Goal: Navigation & Orientation: Find specific page/section

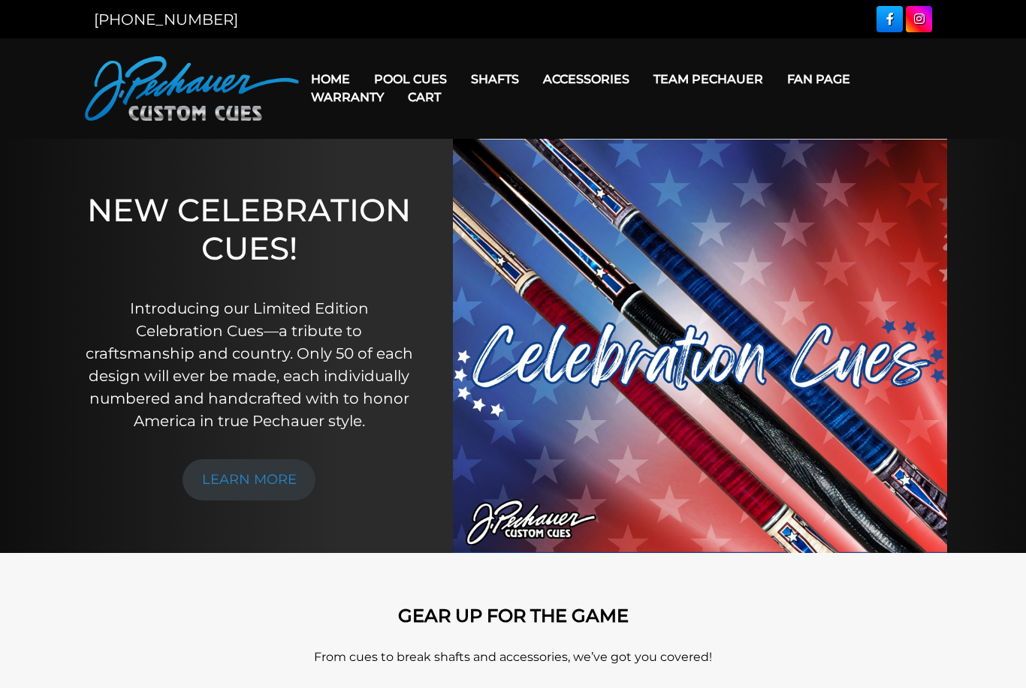
click at [390, 80] on link "Warranty" at bounding box center [347, 97] width 97 height 38
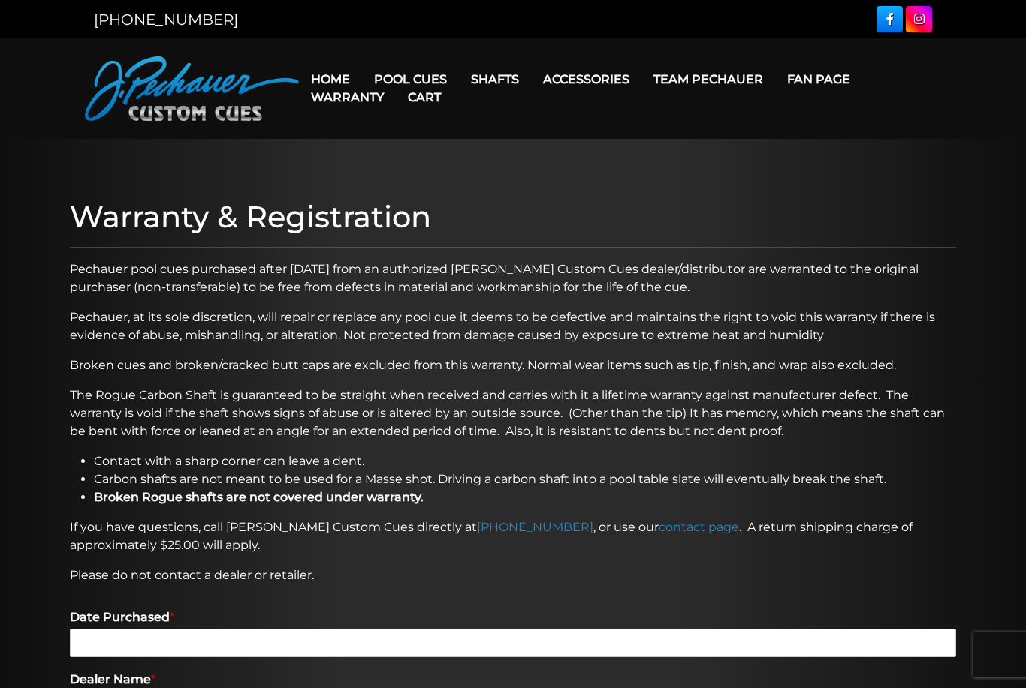
click at [414, 196] on link "Cues for a Cause" at bounding box center [455, 185] width 185 height 21
click at [397, 217] on link "People’s Choice Cues" at bounding box center [455, 206] width 185 height 21
click at [380, 79] on link "Warranty" at bounding box center [347, 97] width 97 height 38
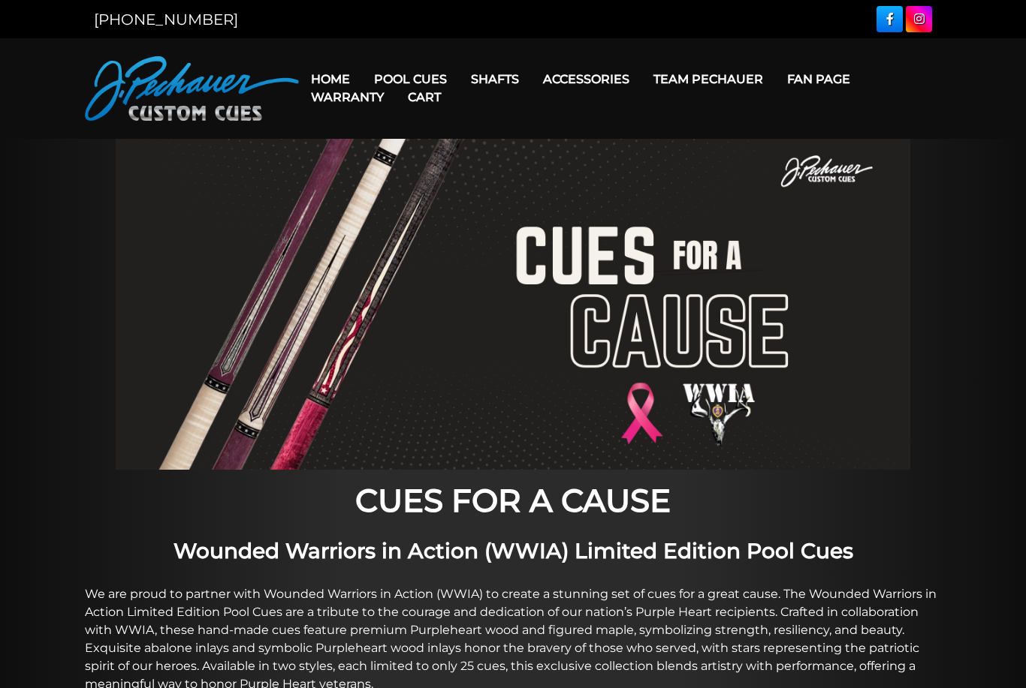
click at [430, 79] on link "Cart" at bounding box center [424, 97] width 57 height 38
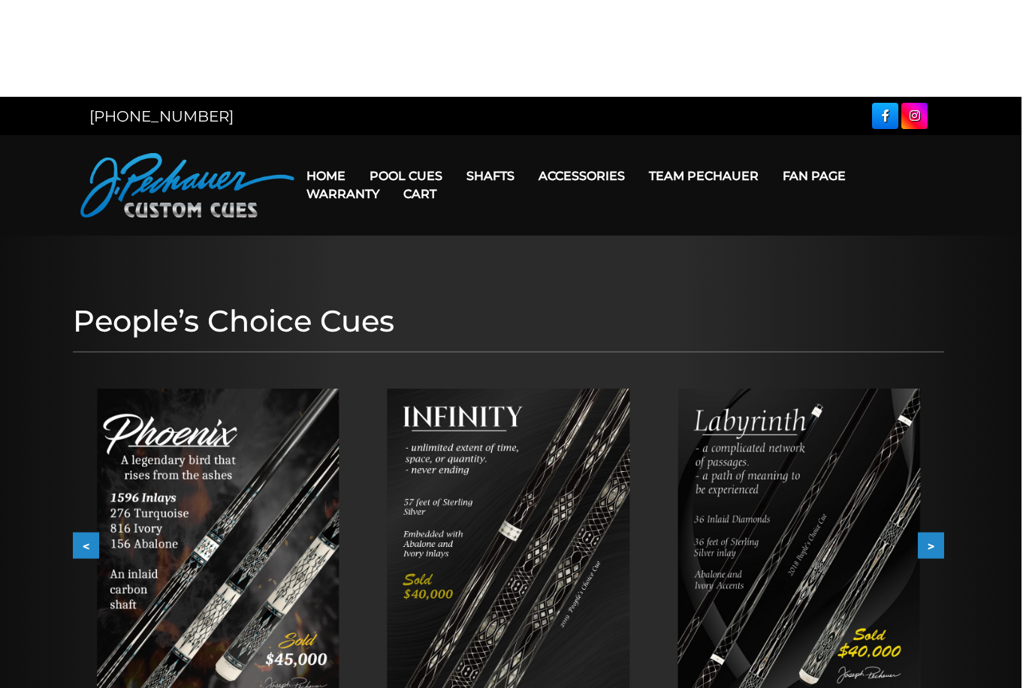
scroll to position [8, 0]
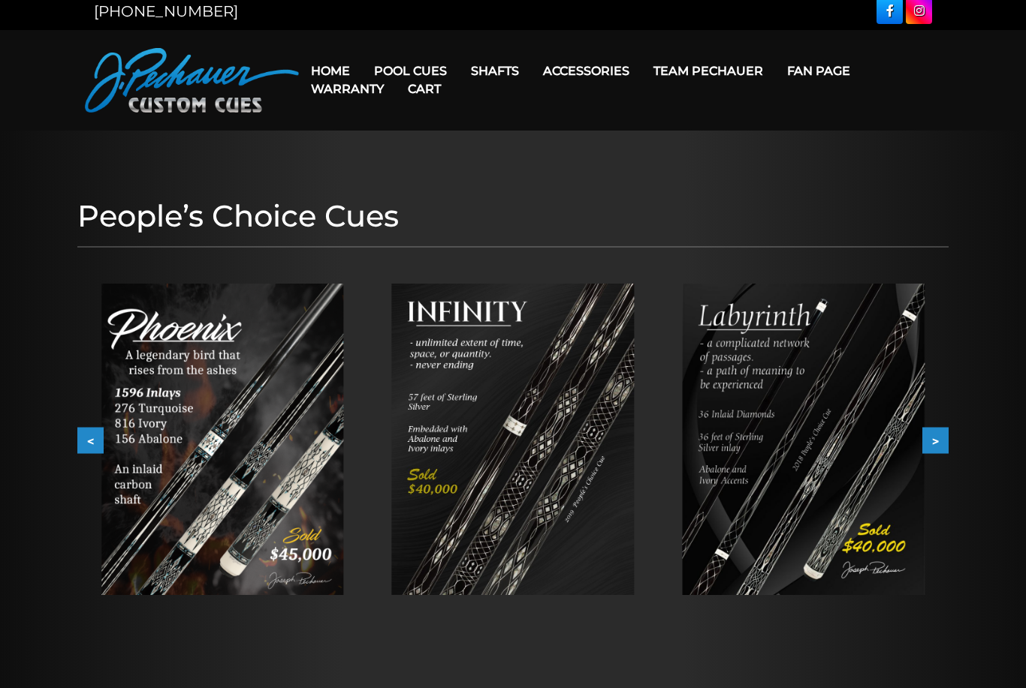
click at [381, 72] on link "Warranty" at bounding box center [347, 89] width 97 height 38
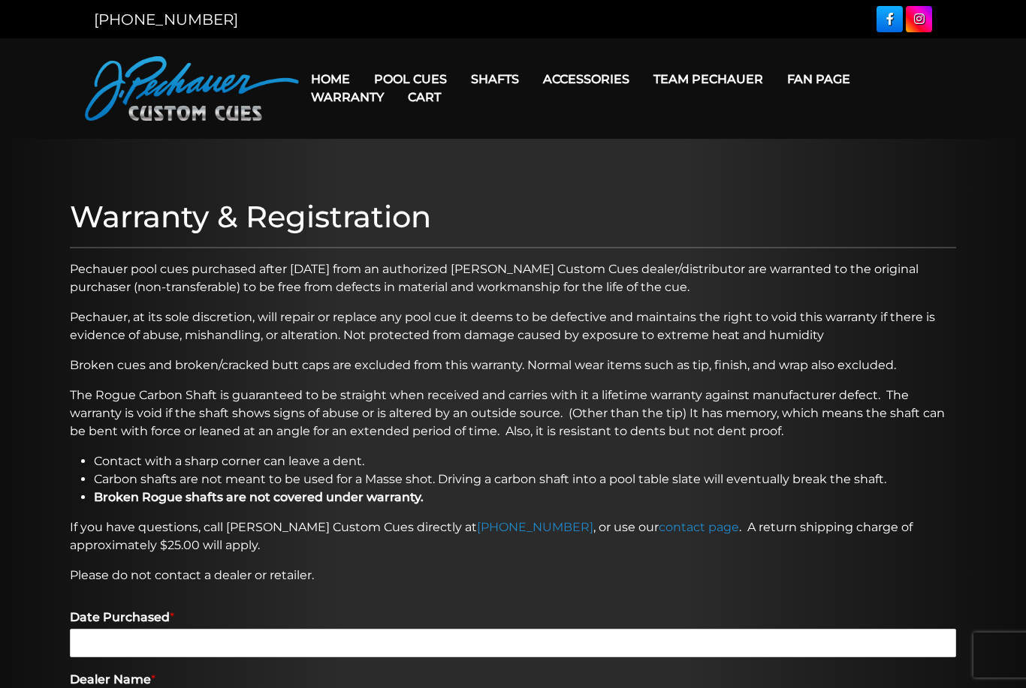
click at [396, 100] on link "Celebration Cue" at bounding box center [455, 100] width 185 height 21
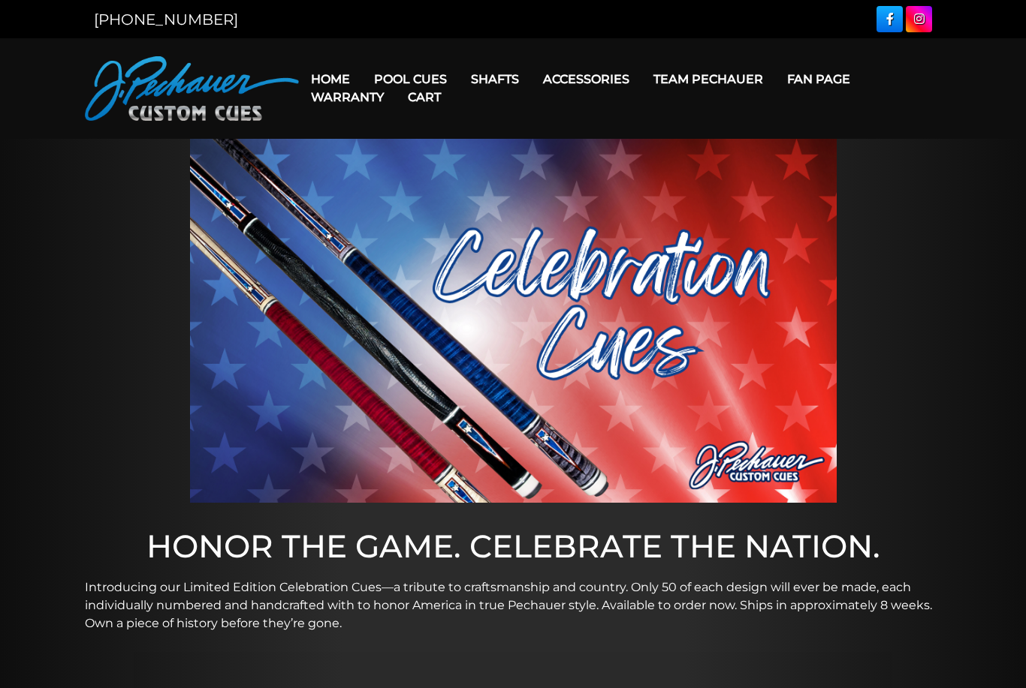
click at [399, 324] on link "[PERSON_NAME] Collection" at bounding box center [455, 313] width 185 height 21
